Goal: Task Accomplishment & Management: Manage account settings

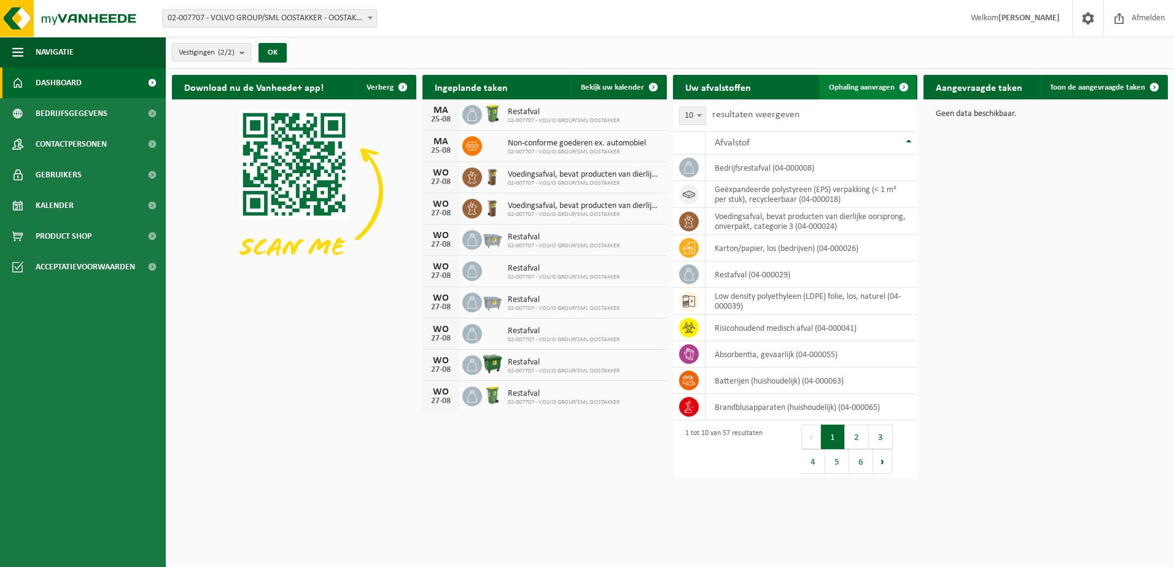
click at [871, 86] on span "Ophaling aanvragen" at bounding box center [862, 87] width 66 height 8
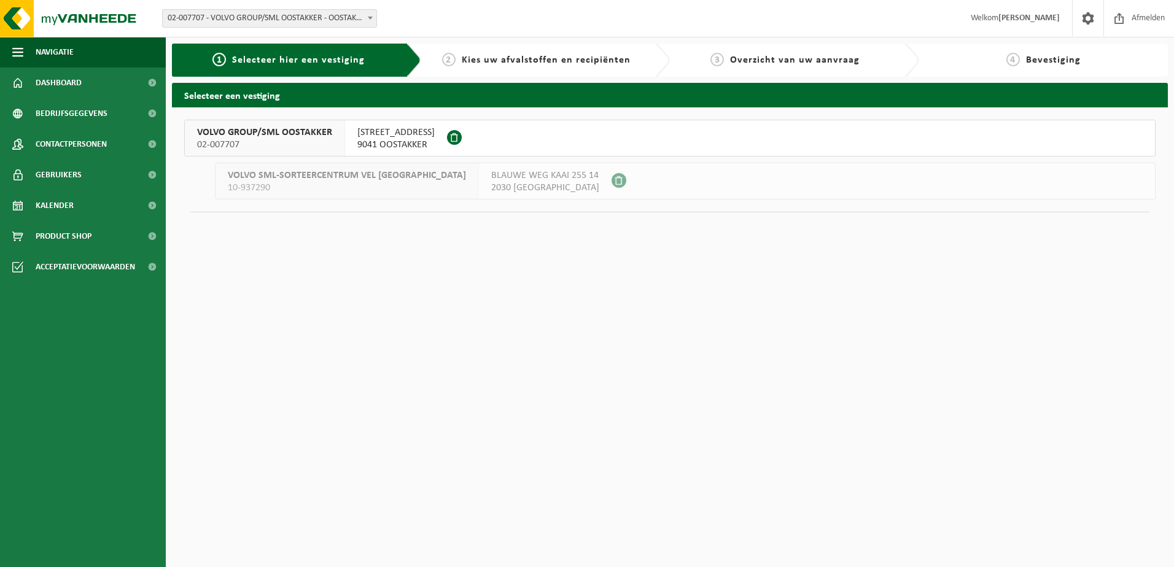
click at [409, 137] on span "SMALLEHEERWEG 29" at bounding box center [395, 132] width 77 height 12
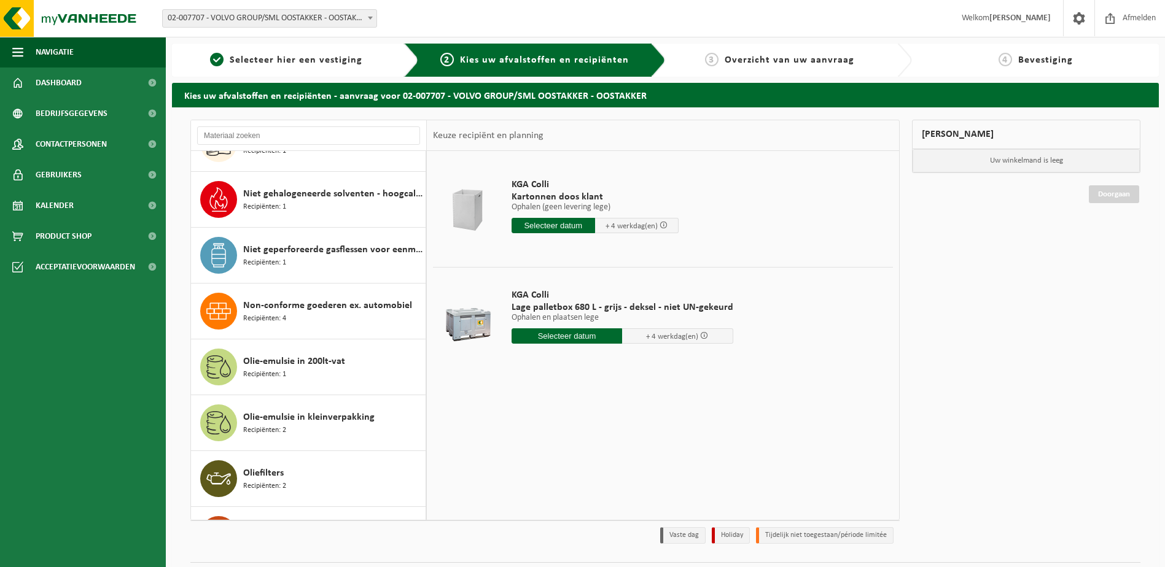
scroll to position [1719, 0]
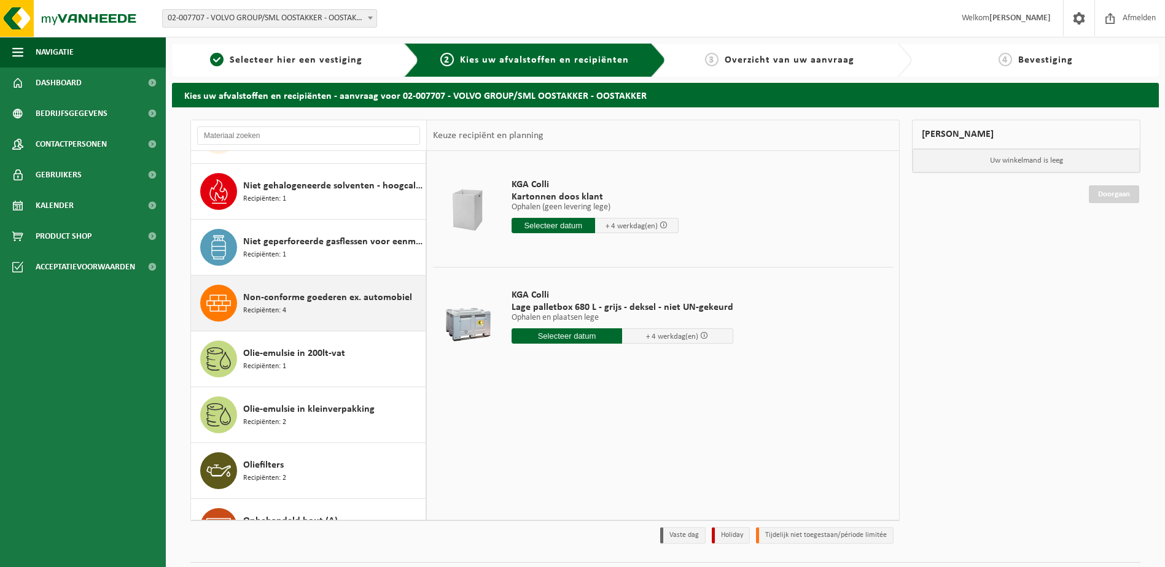
click at [322, 308] on div "Non-conforme goederen ex. automobiel Recipiënten: 4" at bounding box center [332, 303] width 179 height 37
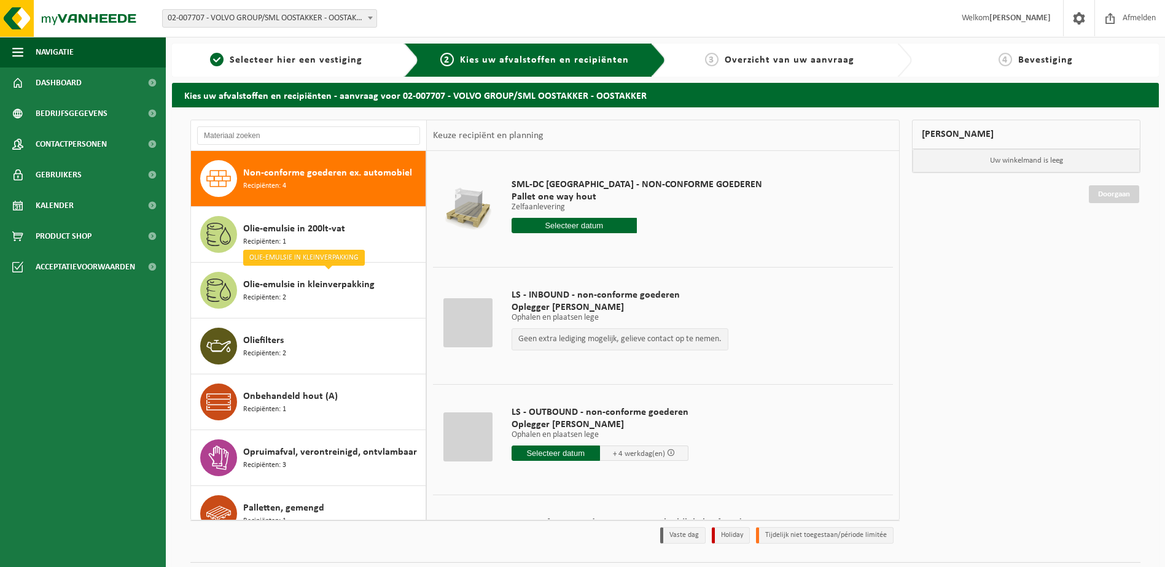
scroll to position [61, 0]
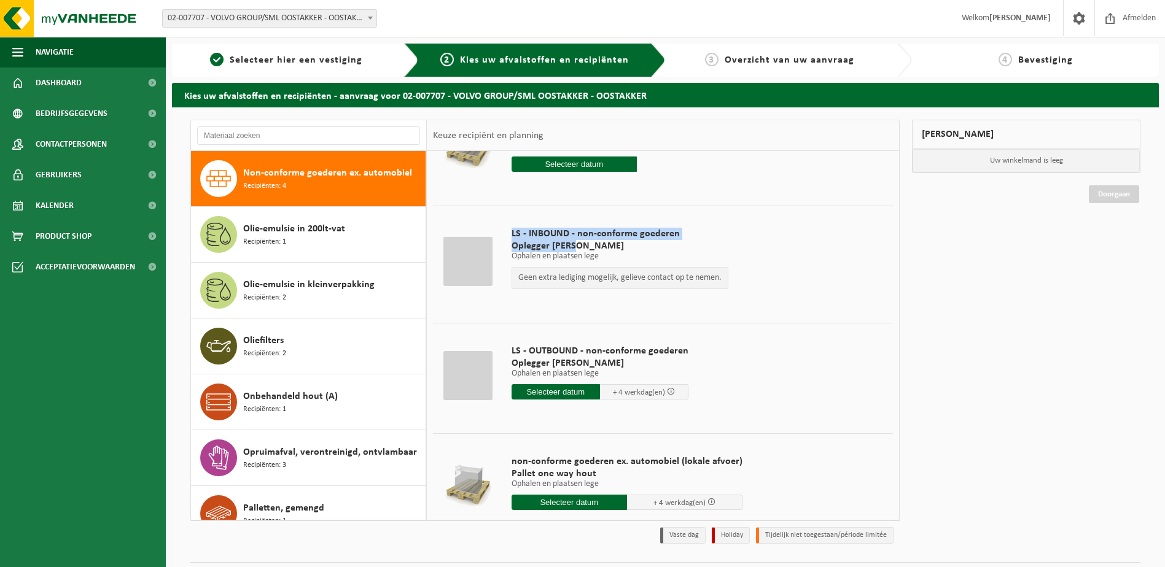
drag, startPoint x: 510, startPoint y: 231, endPoint x: 645, endPoint y: 249, distance: 136.2
click at [645, 249] on div "LS - INBOUND - non-conforme goederen Oplegger Baché Ophalen en plaatsen lege Op…" at bounding box center [619, 261] width 229 height 92
drag, startPoint x: 645, startPoint y: 249, endPoint x: 551, endPoint y: 354, distance: 140.0
click at [551, 354] on span "LS - OUTBOUND - non-conforme goederen" at bounding box center [599, 351] width 177 height 12
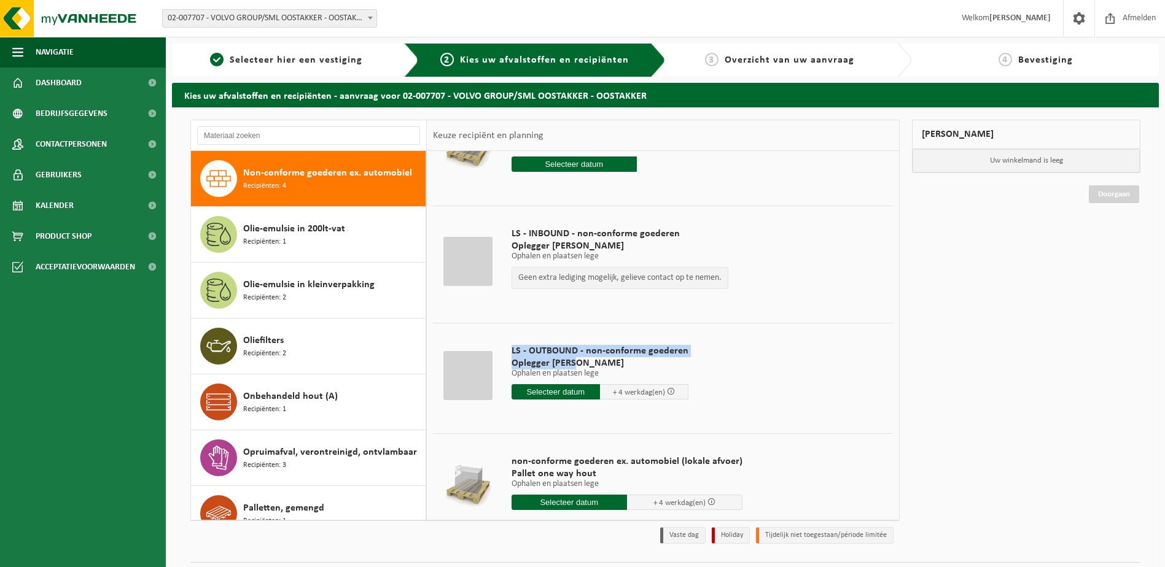
drag, startPoint x: 510, startPoint y: 351, endPoint x: 622, endPoint y: 367, distance: 114.1
click at [622, 367] on div "LS - OUTBOUND - non-conforme goederen Oplegger Baché Ophalen en plaatsen lege O…" at bounding box center [599, 375] width 189 height 85
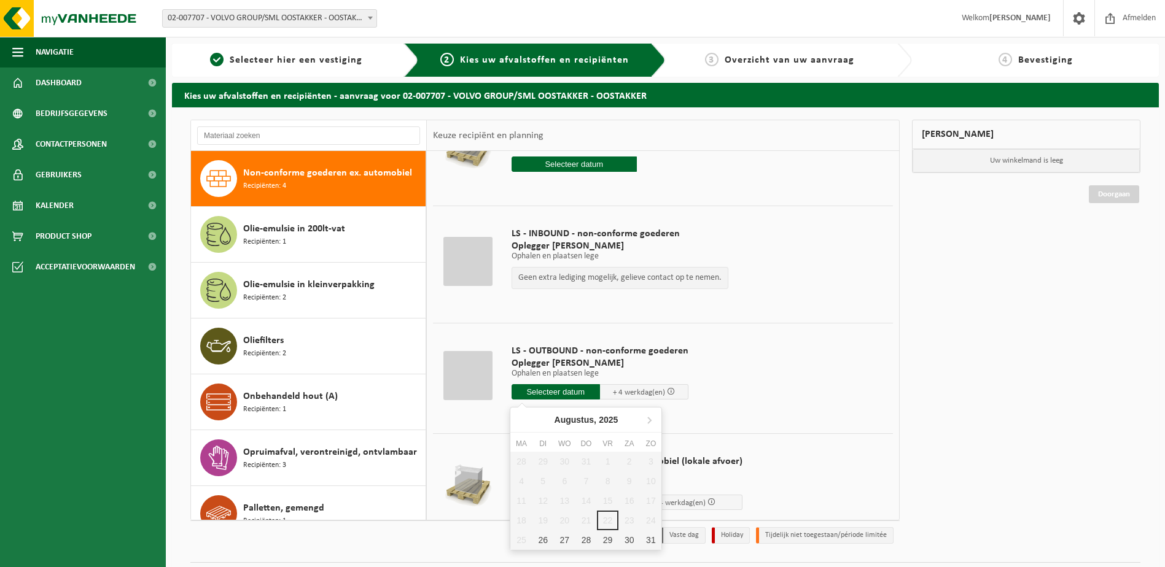
drag, startPoint x: 622, startPoint y: 367, endPoint x: 554, endPoint y: 392, distance: 73.2
click at [554, 392] on input "text" at bounding box center [555, 391] width 88 height 15
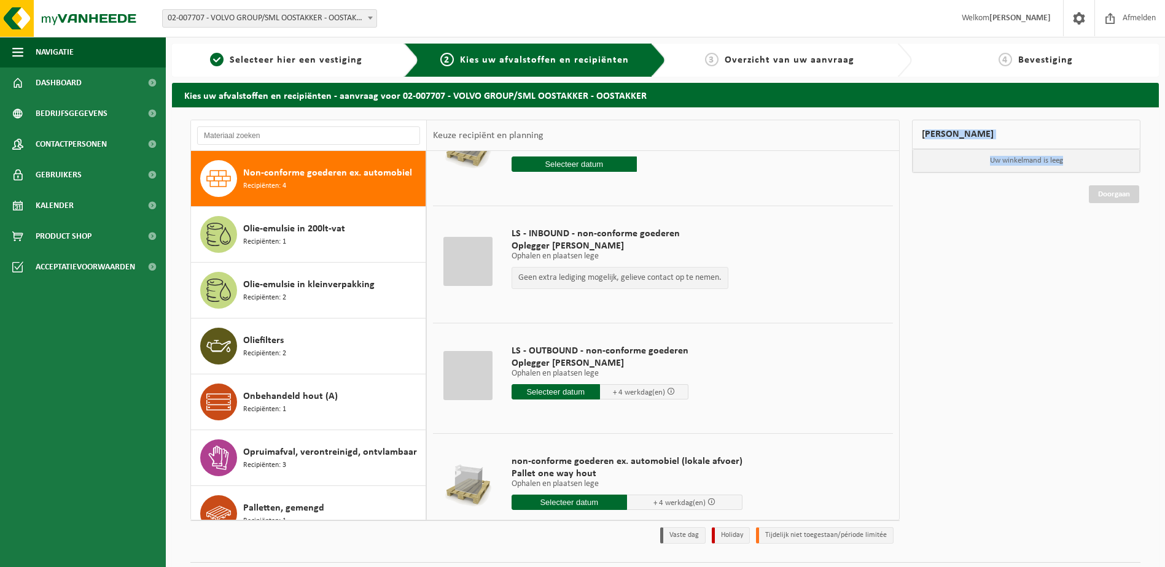
drag, startPoint x: 908, startPoint y: 118, endPoint x: 1130, endPoint y: 225, distance: 245.8
click at [1130, 225] on div "Absorbentia, gevaarlijk Recipiënten: 2 Afgewerkte olie - industrie in 200lt Rec…" at bounding box center [665, 347] width 987 height 480
drag, startPoint x: 1130, startPoint y: 225, endPoint x: 1118, endPoint y: 192, distance: 35.1
click at [1118, 192] on link "Doorgaan" at bounding box center [1113, 194] width 50 height 18
click at [1069, 290] on div "Mijn winkelmand Uw winkelmand is leeg Doorgaan" at bounding box center [1026, 335] width 241 height 430
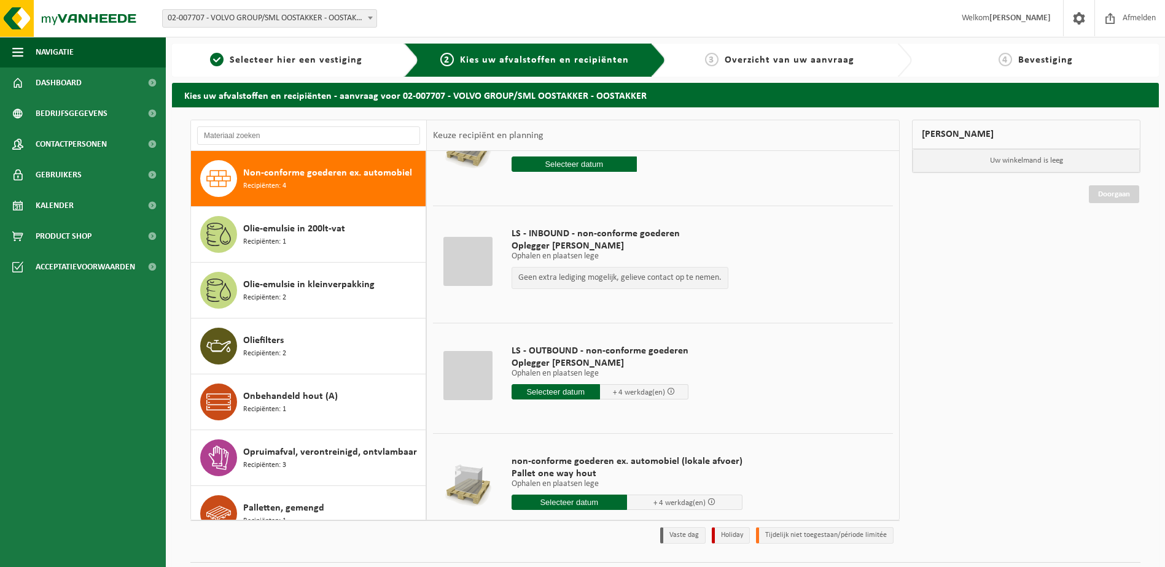
click at [1069, 289] on div "Mijn winkelmand Uw winkelmand is leeg Doorgaan" at bounding box center [1026, 335] width 241 height 430
click at [991, 301] on div "Mijn winkelmand Uw winkelmand is leeg Doorgaan" at bounding box center [1026, 335] width 241 height 430
click at [972, 239] on div "Mijn winkelmand Uw winkelmand is leeg Doorgaan" at bounding box center [1026, 335] width 241 height 430
click at [1007, 22] on strong "[PERSON_NAME]" at bounding box center [1019, 18] width 61 height 9
click at [1077, 10] on span at bounding box center [1078, 18] width 18 height 36
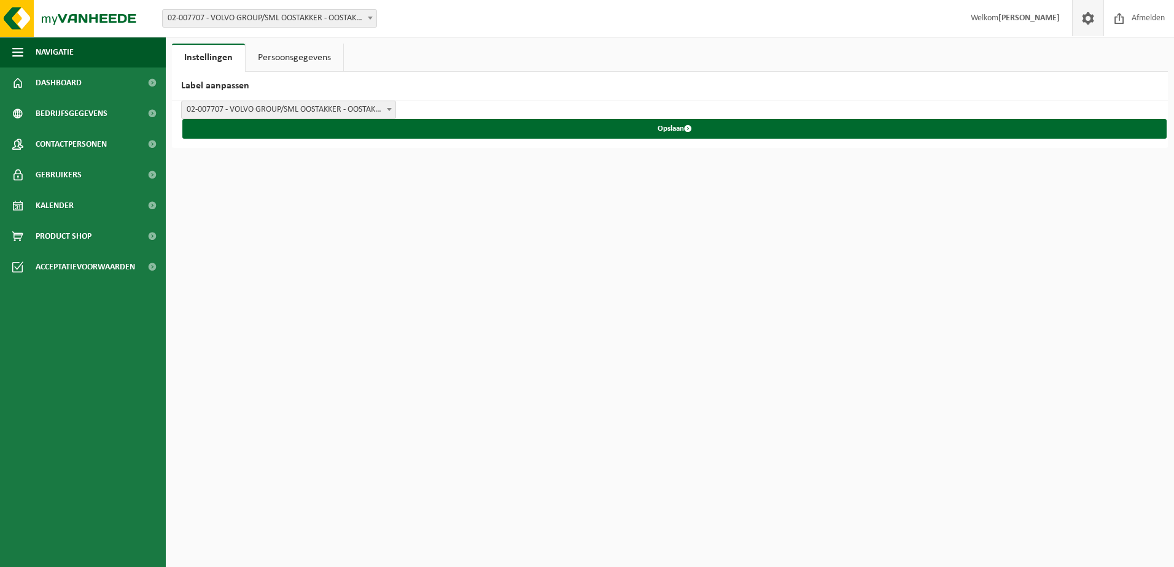
click at [296, 57] on link "Persoonsgegevens" at bounding box center [295, 58] width 98 height 28
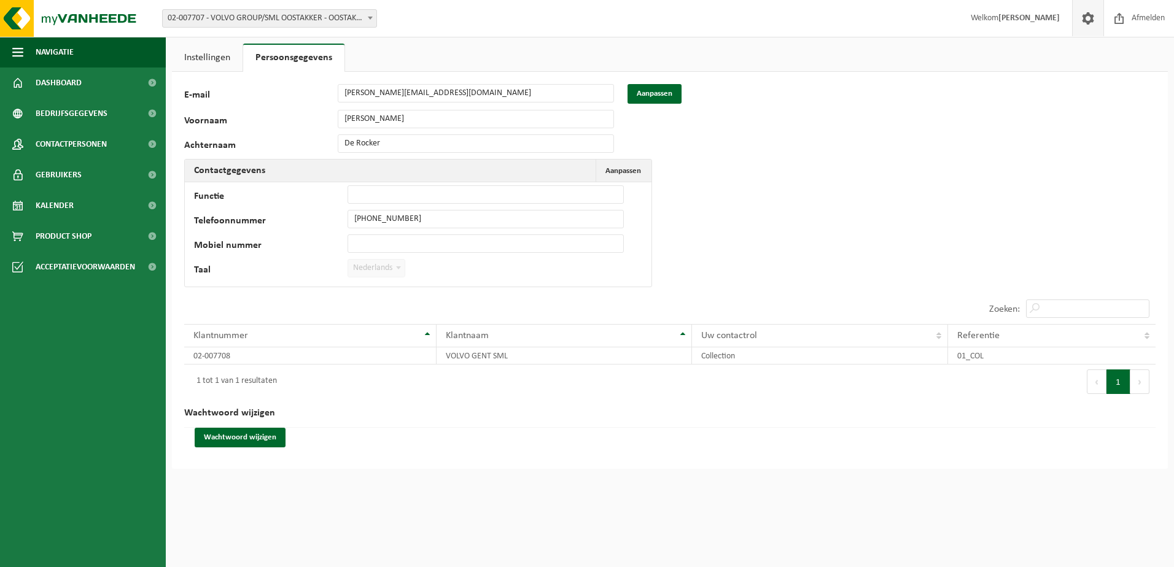
click at [768, 130] on div "91098 E-mail kenny.de.rocker@volvo.com Aanpassen Voornaam Kenny Achternaam De R…" at bounding box center [670, 270] width 996 height 397
click at [88, 144] on span "Contactpersonen" at bounding box center [71, 144] width 71 height 31
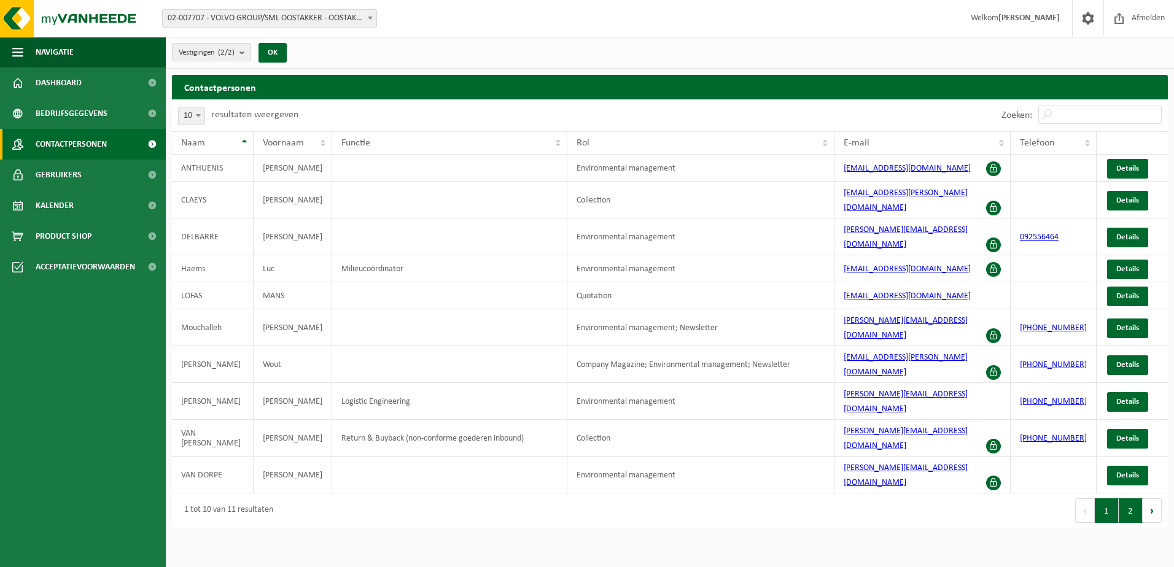
click at [1131, 498] on button "2" at bounding box center [1131, 510] width 24 height 25
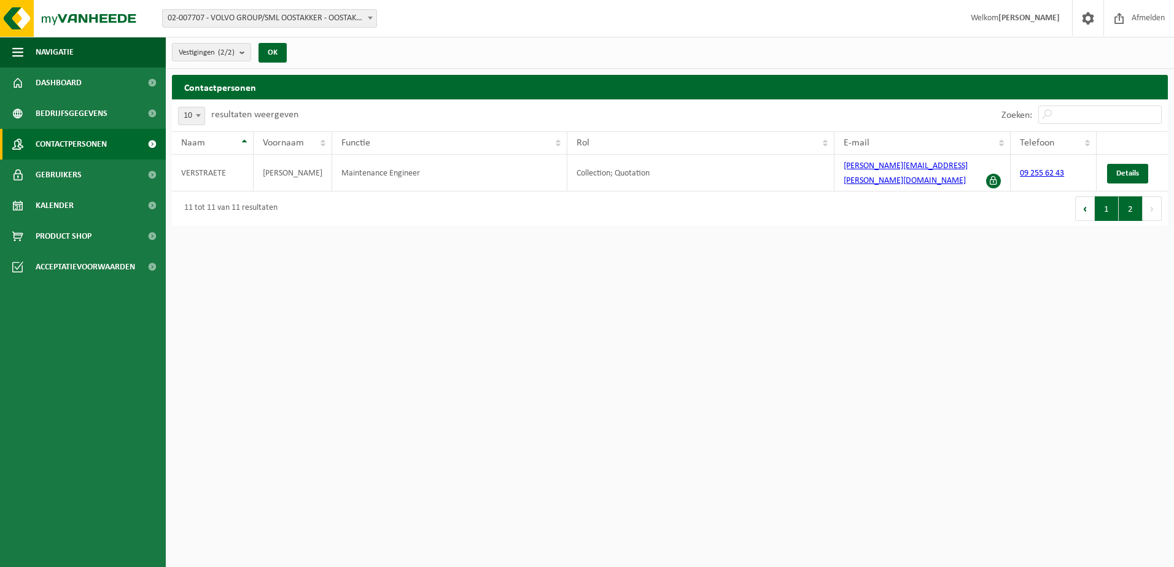
click at [1110, 202] on button "1" at bounding box center [1107, 208] width 24 height 25
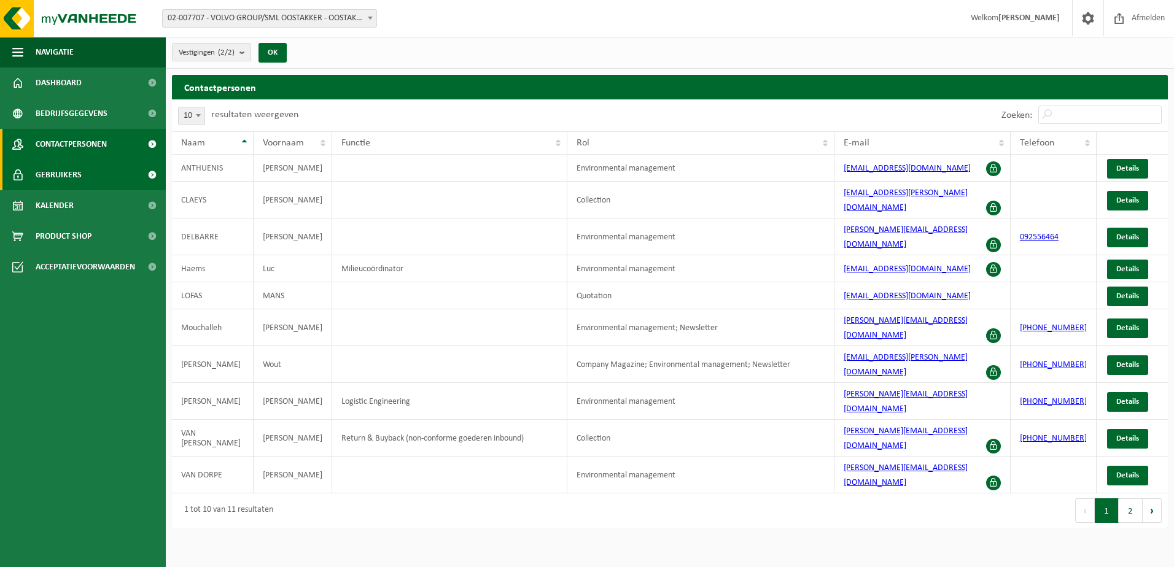
click at [109, 168] on link "Gebruikers" at bounding box center [83, 175] width 166 height 31
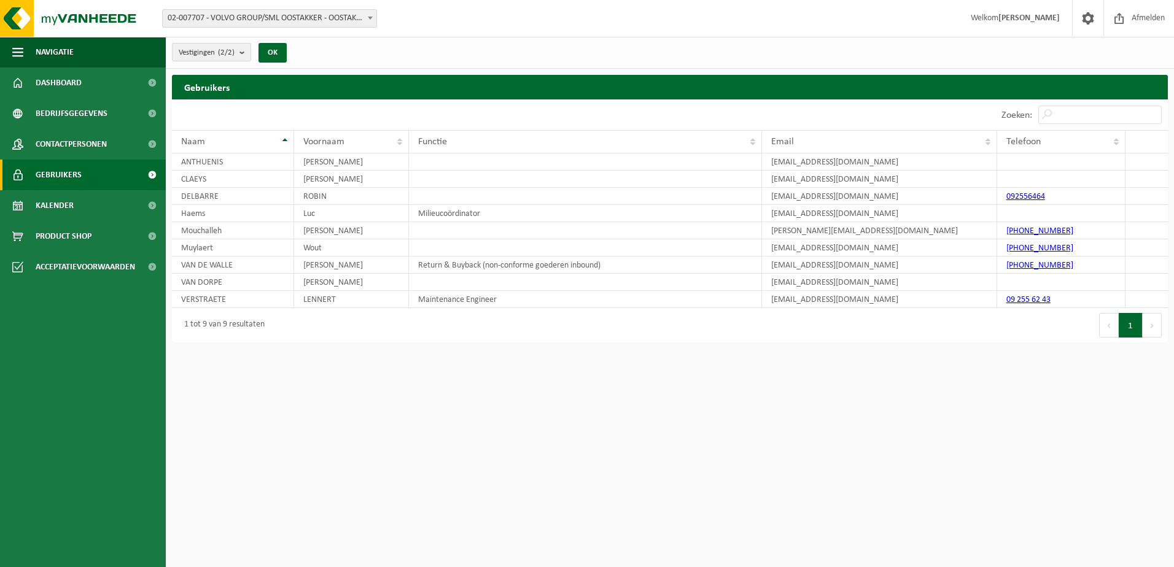
click at [1154, 328] on button "Volgende" at bounding box center [1151, 325] width 19 height 25
click at [93, 205] on link "Kalender" at bounding box center [83, 205] width 166 height 31
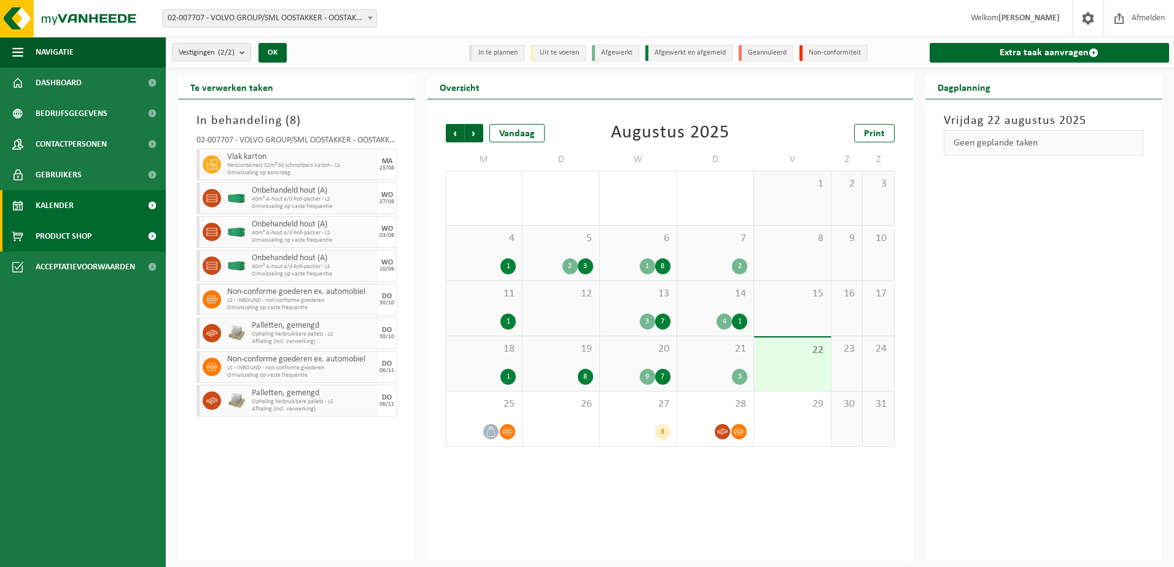
click at [107, 244] on link "Product Shop" at bounding box center [83, 236] width 166 height 31
